Goal: Register for event/course

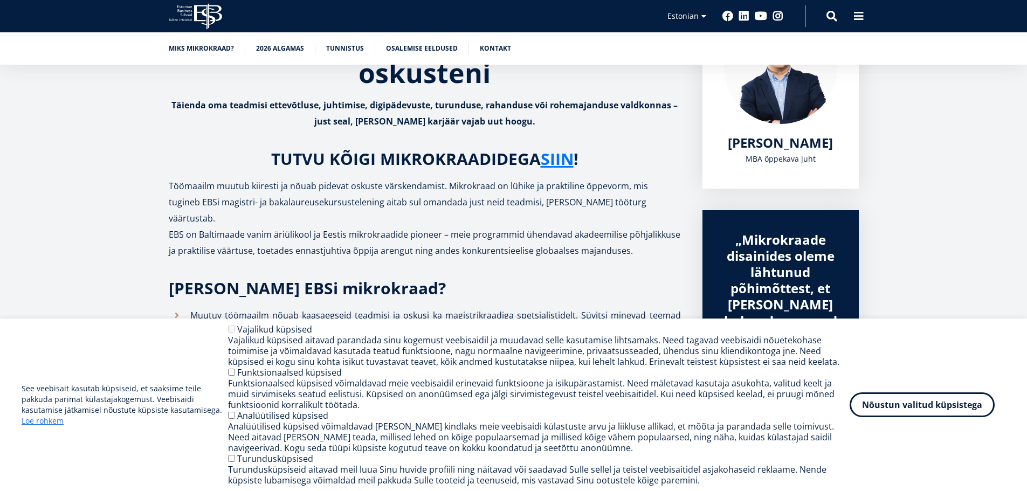
scroll to position [185, 0]
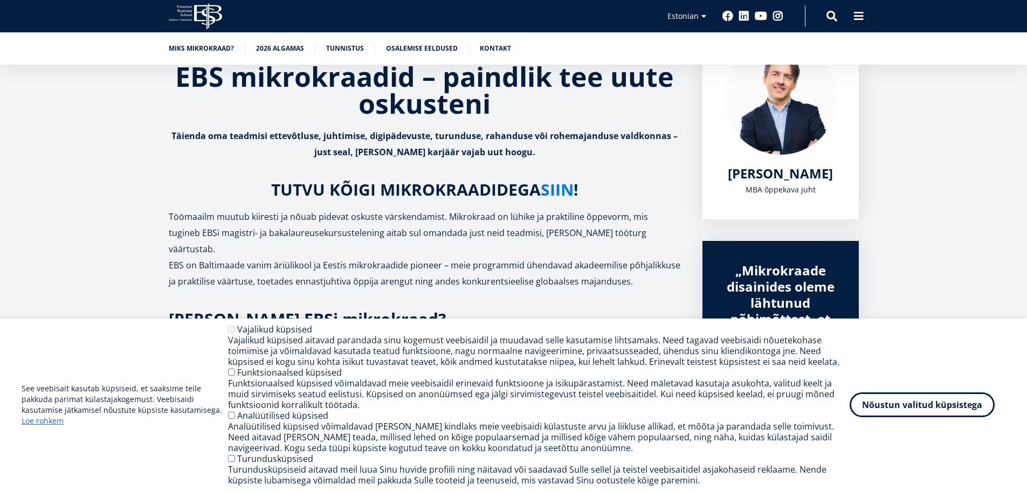
click at [568, 191] on link "SIIN" at bounding box center [557, 190] width 33 height 16
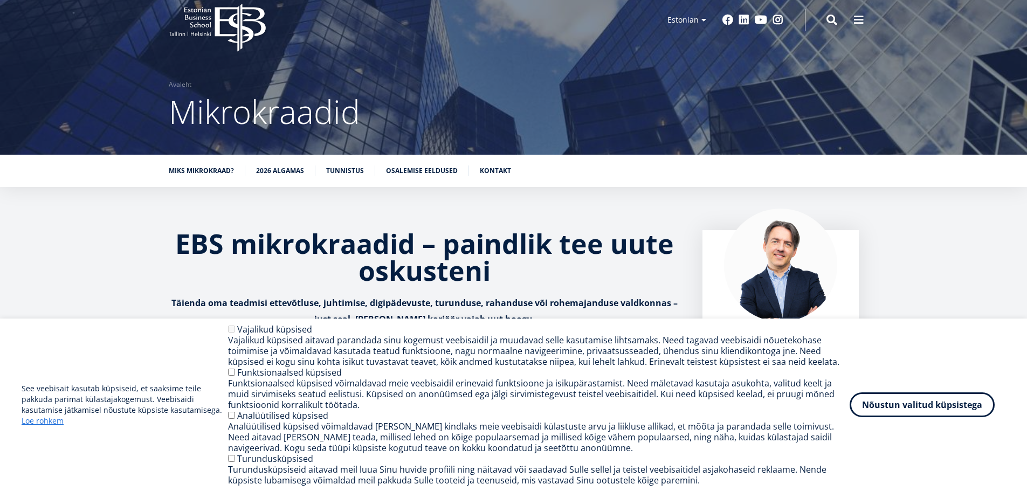
scroll to position [0, 0]
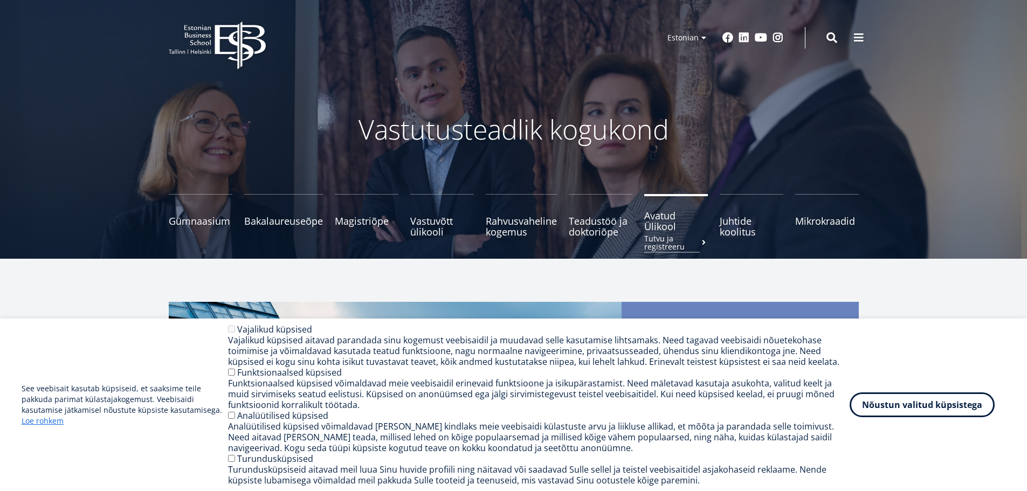
click at [663, 223] on span "Avatud Ülikool Tutvu ja registreeru" at bounding box center [676, 221] width 64 height 22
click at [932, 398] on button "Nõustun valitud küpsistega" at bounding box center [922, 402] width 145 height 25
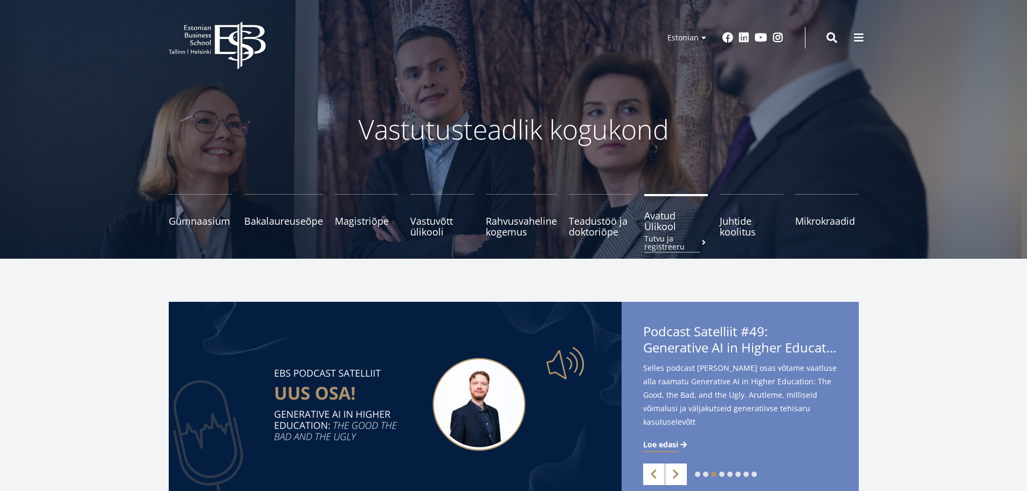
click at [657, 223] on span "Avatud Ülikool Tutvu ja registreeru" at bounding box center [676, 221] width 64 height 22
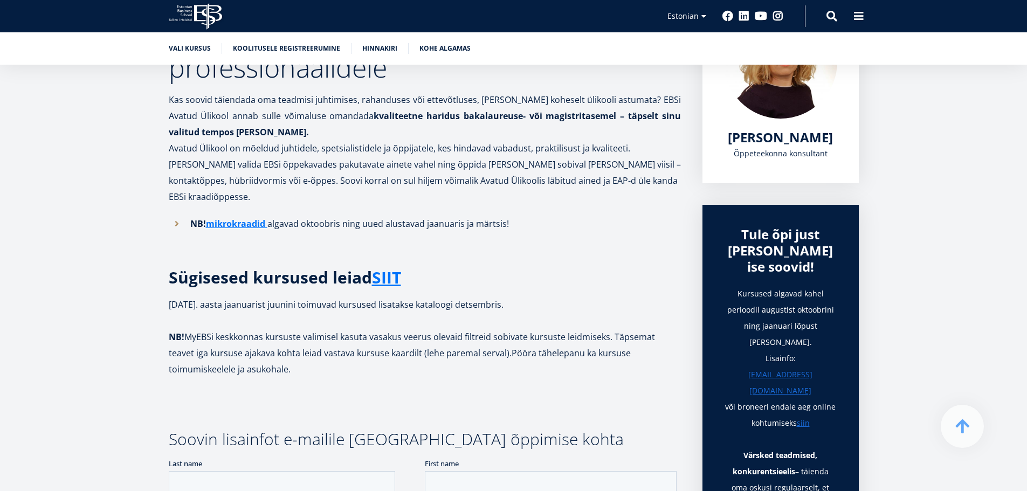
scroll to position [222, 0]
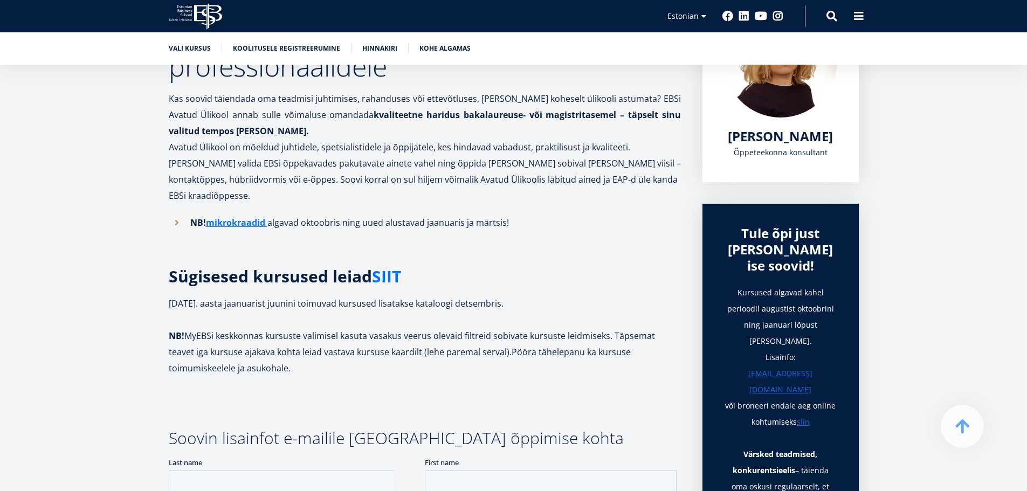
click at [382, 268] on link "SIIT" at bounding box center [386, 276] width 29 height 16
